Goal: Navigation & Orientation: Find specific page/section

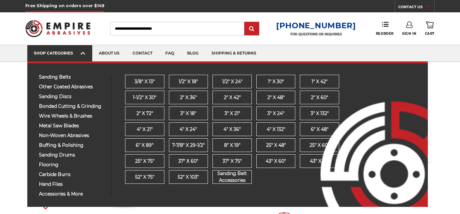
click at [82, 52] on icon at bounding box center [82, 53] width 5 height 7
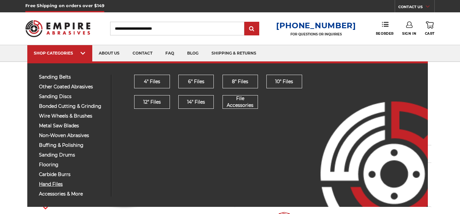
click at [54, 185] on span "hand files" at bounding box center [72, 184] width 67 height 5
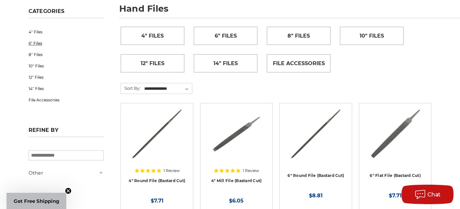
scroll to position [97, 0]
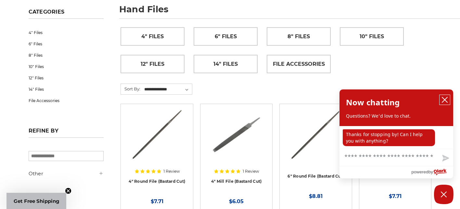
click at [446, 100] on icon "close chatbox" at bounding box center [444, 100] width 6 height 6
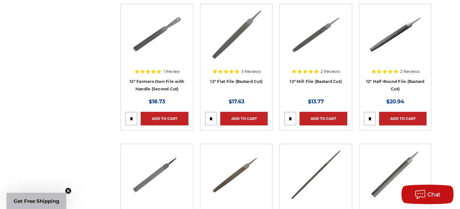
scroll to position [1070, 0]
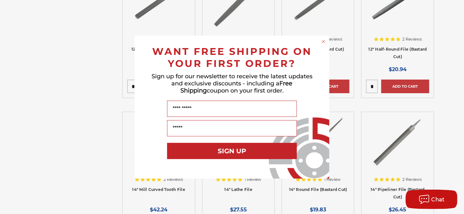
click at [323, 42] on circle "Close dialog" at bounding box center [324, 41] width 6 height 6
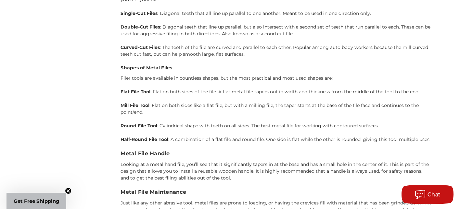
scroll to position [2080, 0]
